Goal: Task Accomplishment & Management: Manage account settings

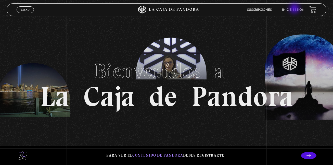
click at [295, 9] on link "Inicie sesión" at bounding box center [293, 9] width 22 height 3
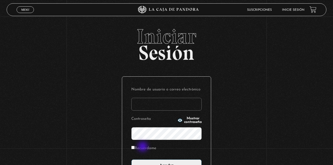
type input "kalebgonzalezcruz@gmail.com"
click at [143, 147] on label "Recuérdame" at bounding box center [143, 148] width 25 height 8
click at [134, 147] on input "Recuérdame" at bounding box center [132, 146] width 3 height 3
checkbox input "true"
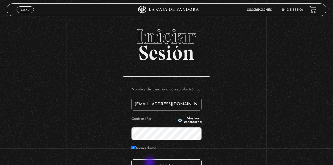
click at [150, 162] on input "Acceder" at bounding box center [166, 165] width 70 height 13
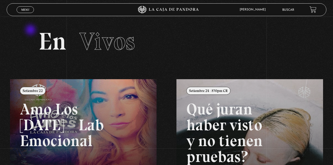
click at [31, 30] on section "En Vivos" at bounding box center [166, 48] width 333 height 62
click at [29, 10] on span "Menu" at bounding box center [25, 9] width 8 height 3
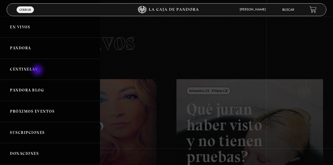
click at [38, 71] on link "Centinelas" at bounding box center [50, 69] width 100 height 21
